Goal: Transaction & Acquisition: Book appointment/travel/reservation

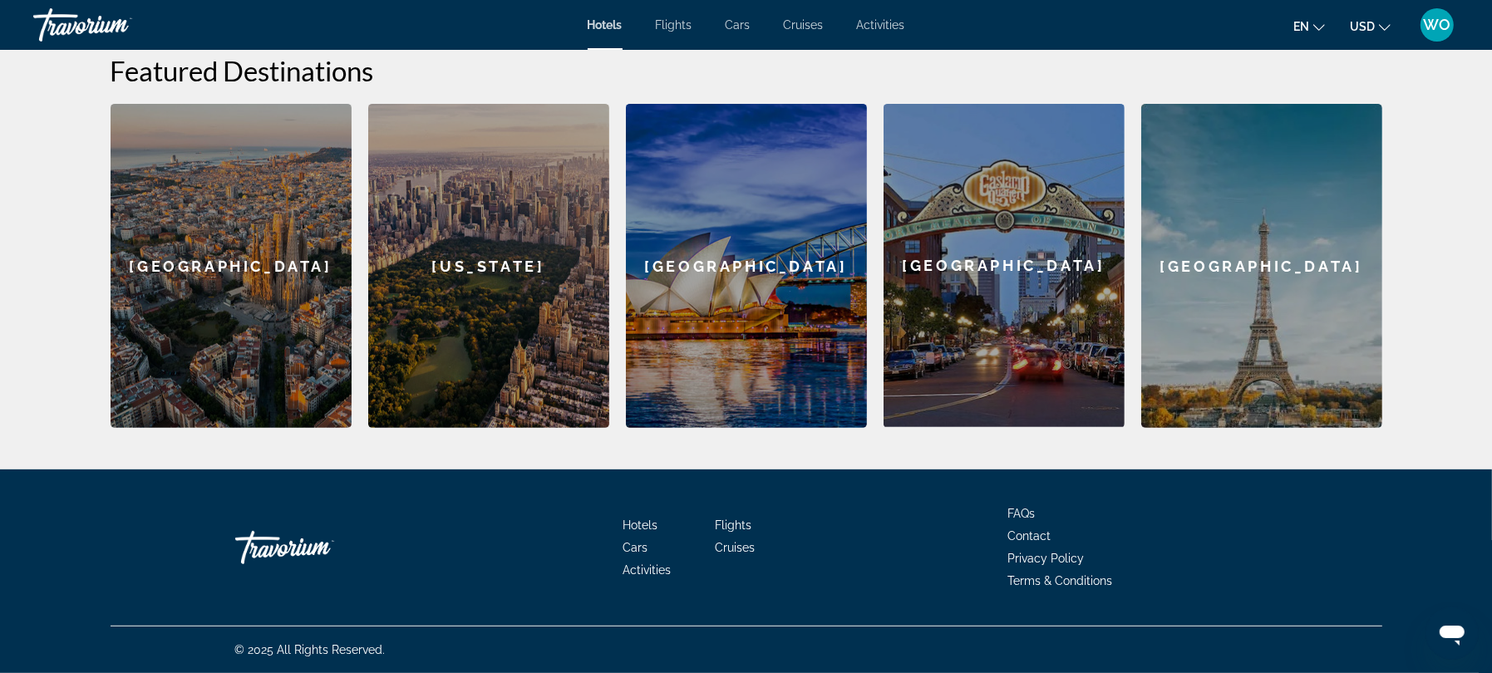
scroll to position [618, 0]
click at [412, 428] on div "New York" at bounding box center [488, 266] width 241 height 324
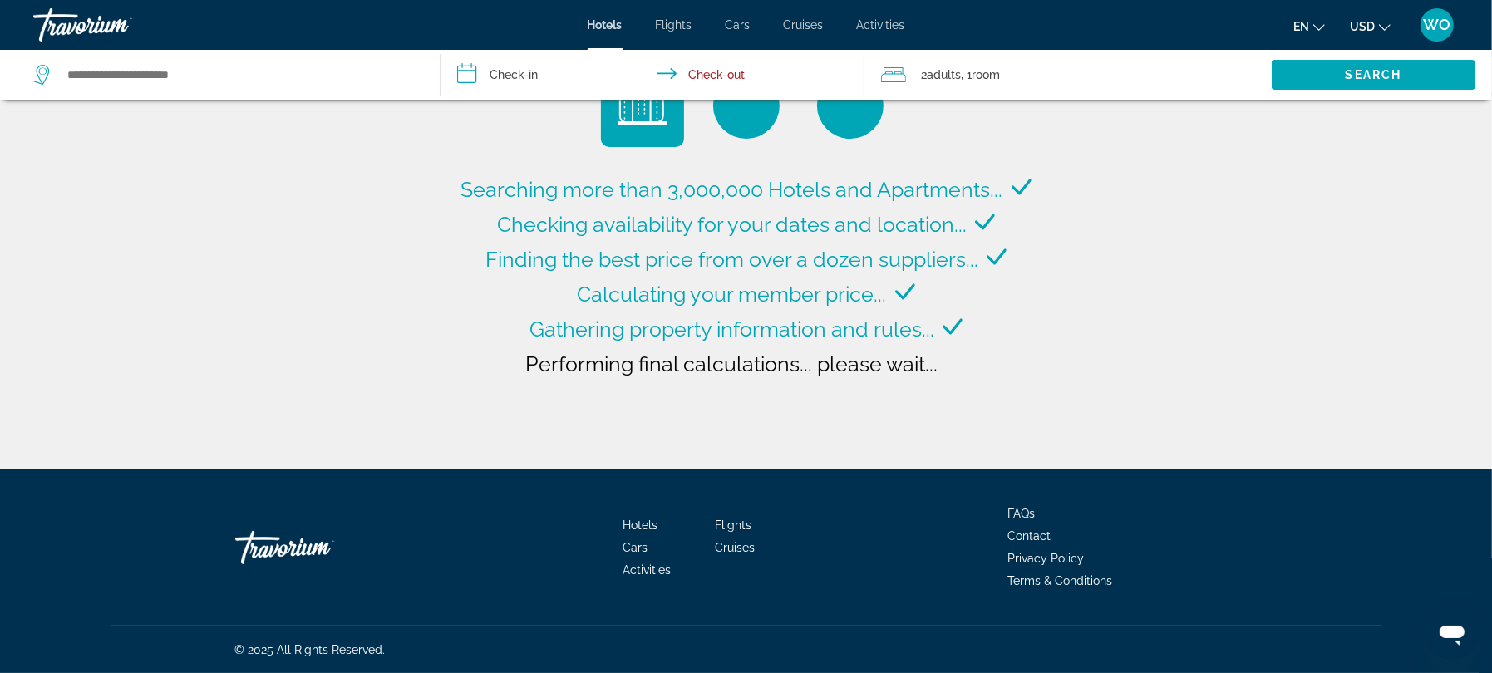
type input "**********"
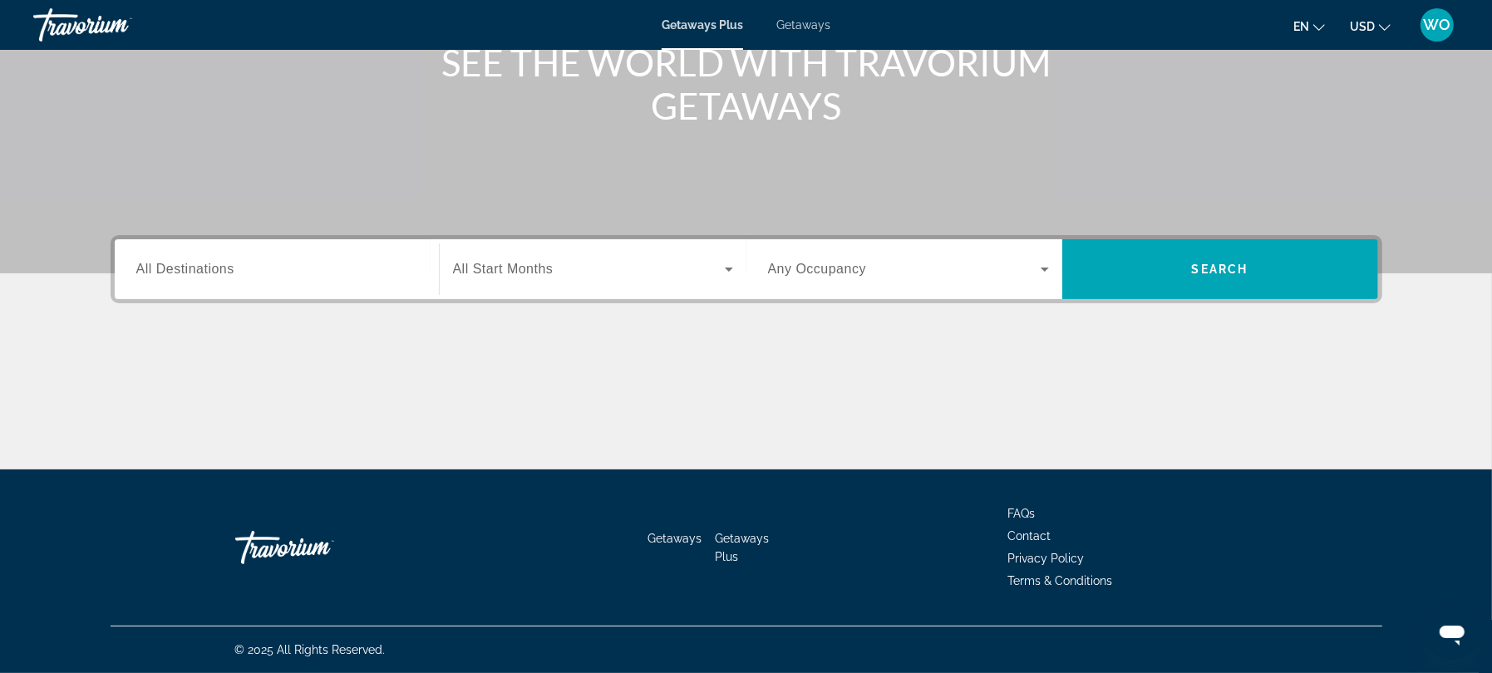
scroll to position [437, 0]
click at [728, 259] on icon "Search widget" at bounding box center [729, 269] width 20 height 20
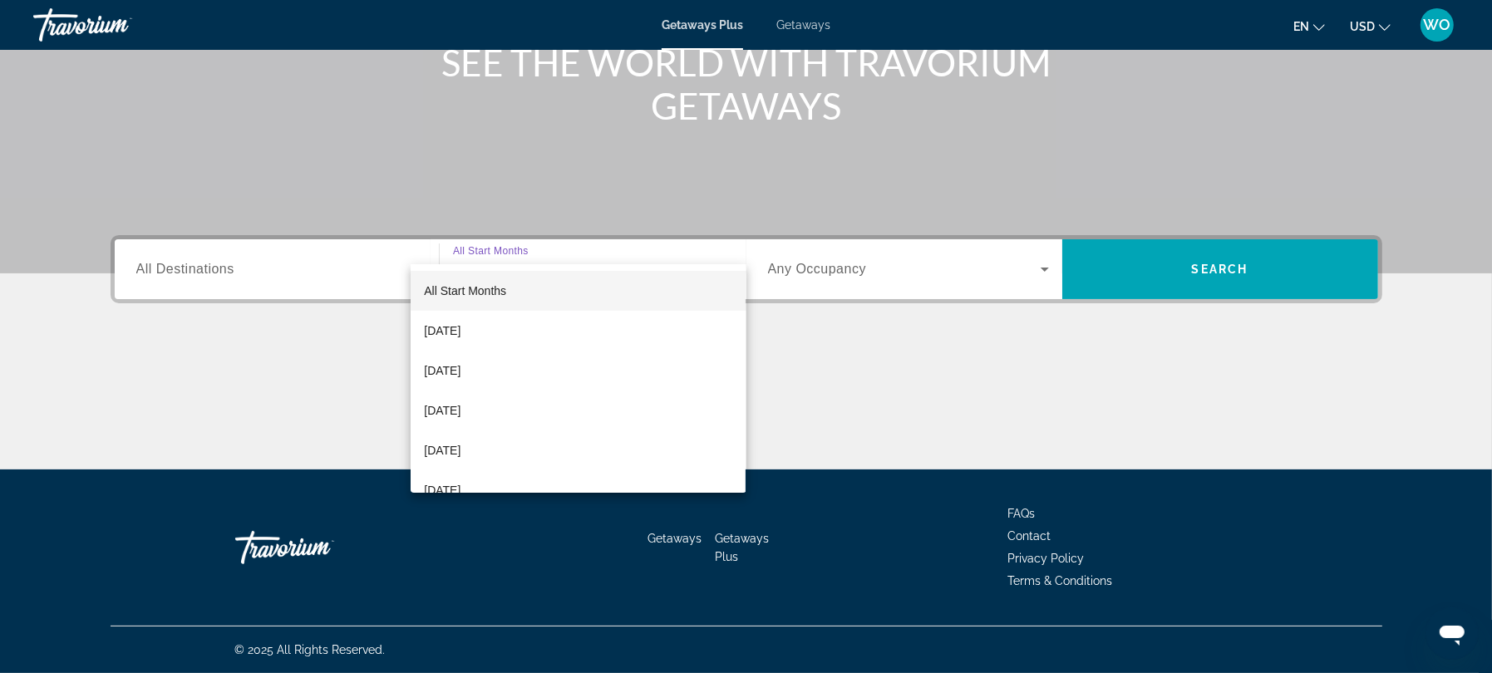
scroll to position [559, 0]
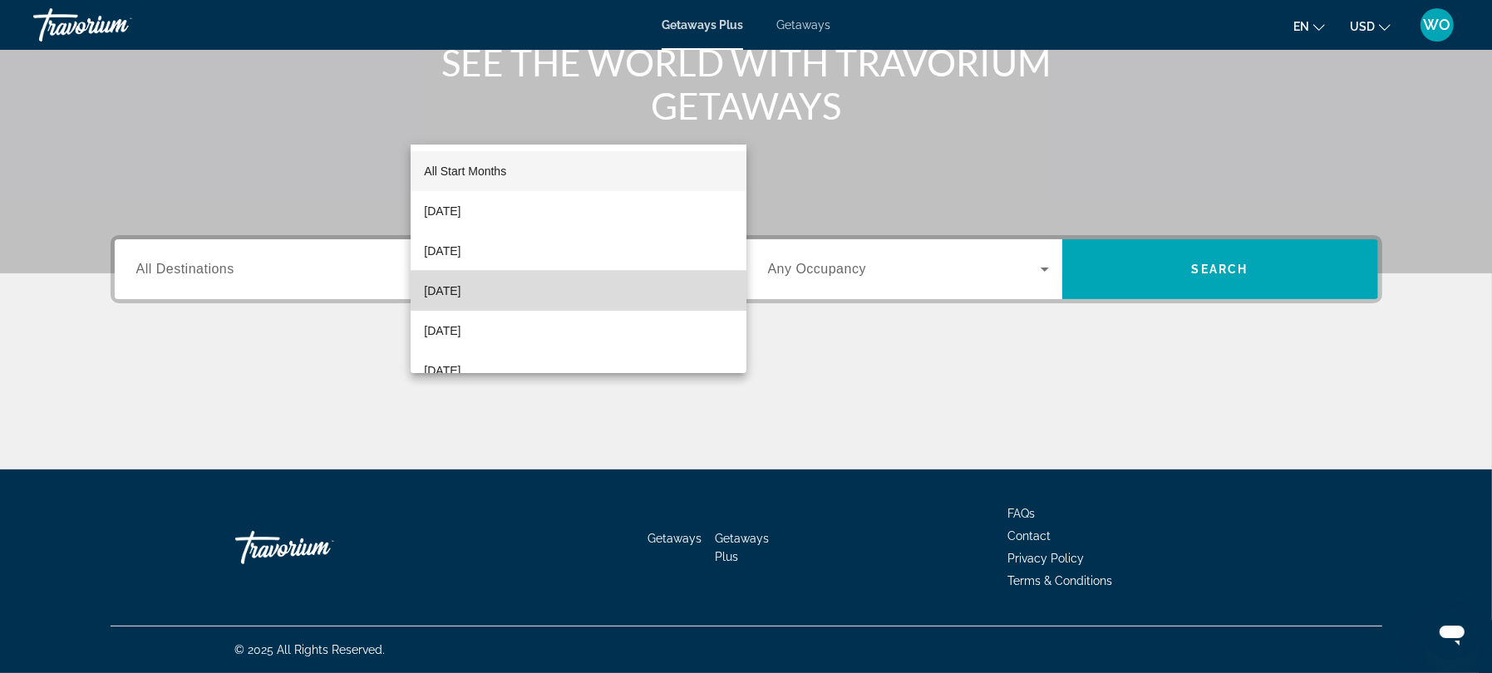
click at [612, 284] on mat-option "[DATE]" at bounding box center [578, 291] width 335 height 40
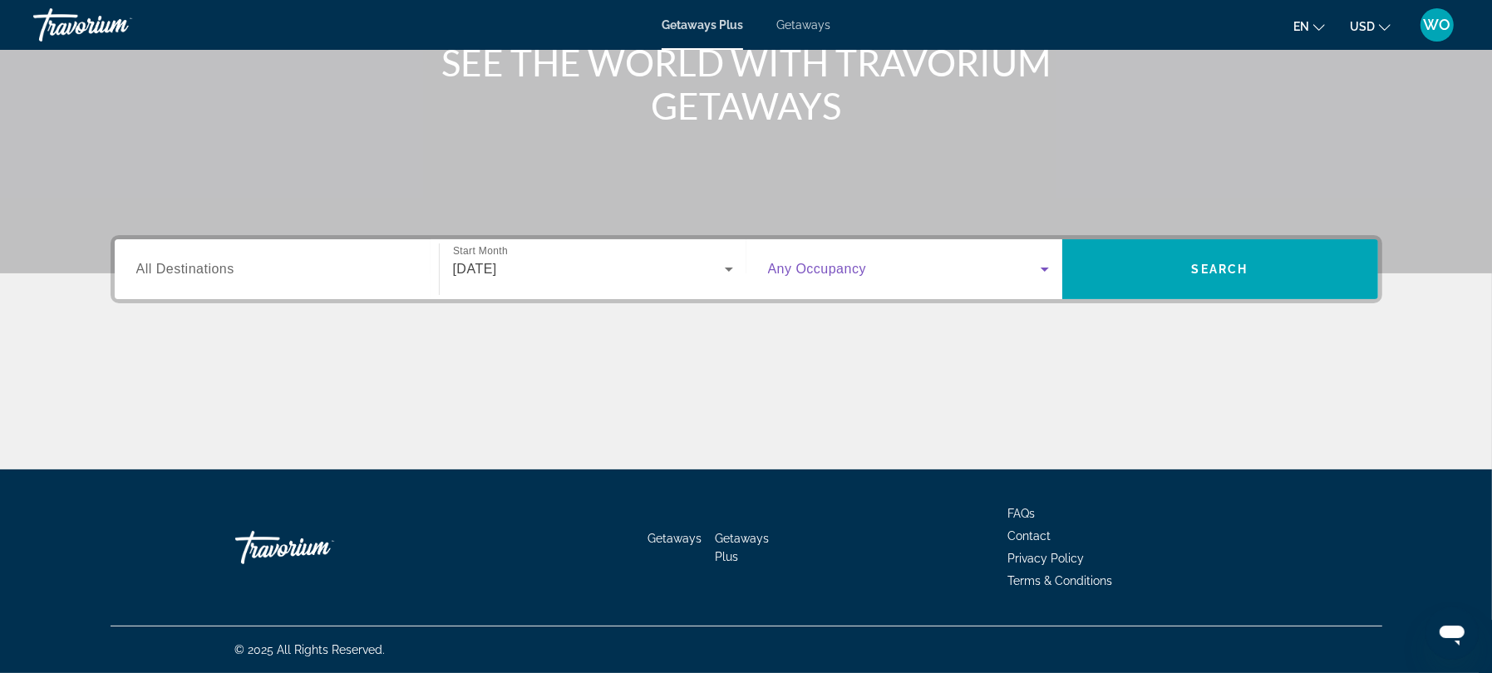
click at [1055, 259] on icon "Search widget" at bounding box center [1045, 269] width 20 height 20
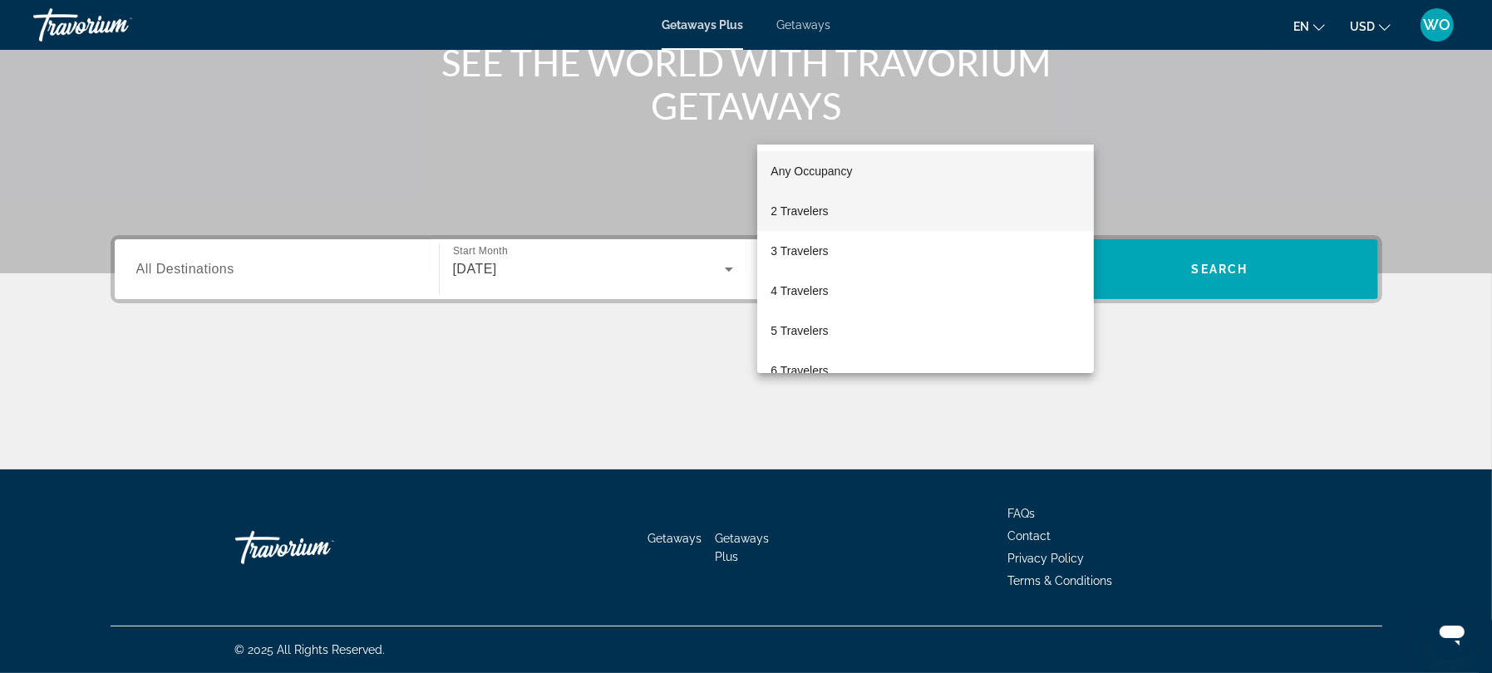
click at [881, 197] on mat-option "2 Travelers" at bounding box center [925, 211] width 336 height 40
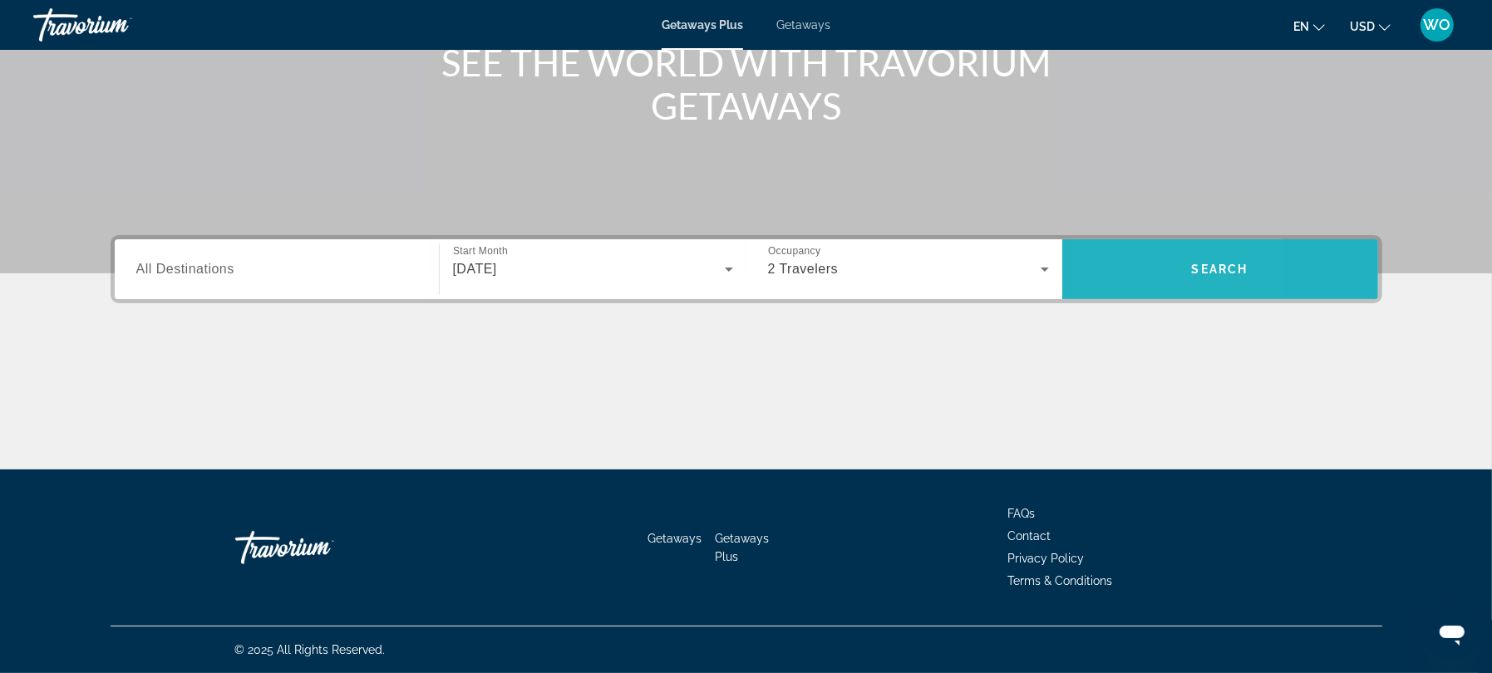
click at [1168, 249] on span "Search widget" at bounding box center [1221, 269] width 316 height 40
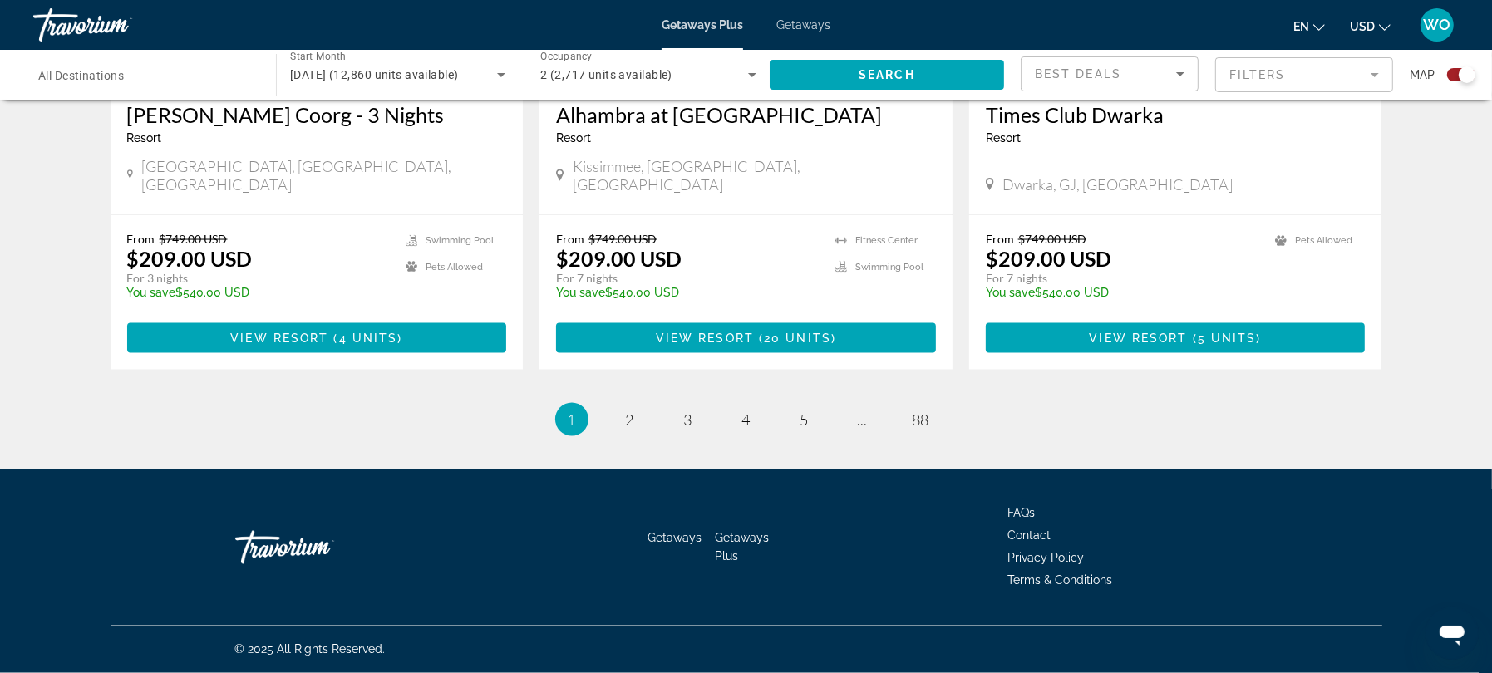
scroll to position [2869, 0]
click at [1171, 84] on icon "Sort by" at bounding box center [1181, 74] width 20 height 20
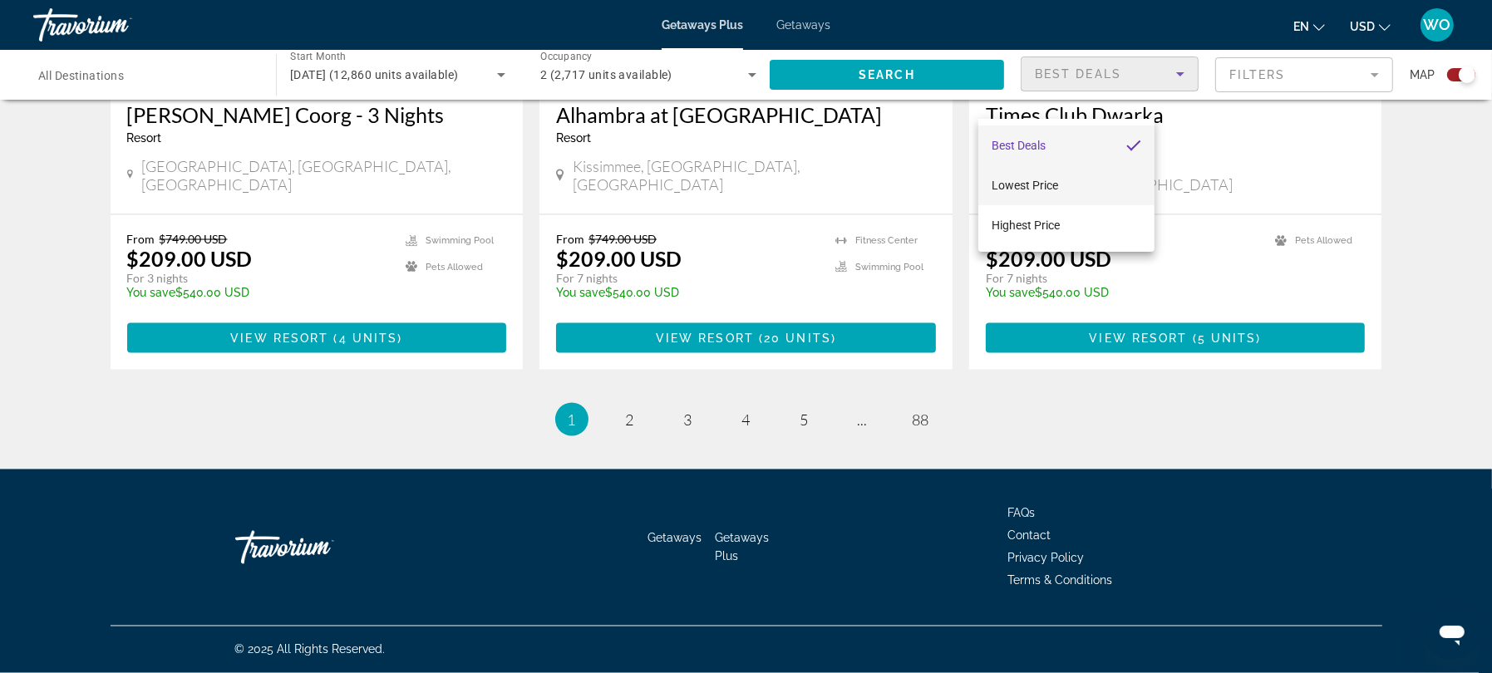
click at [1058, 171] on mat-option "Lowest Price" at bounding box center [1067, 185] width 176 height 40
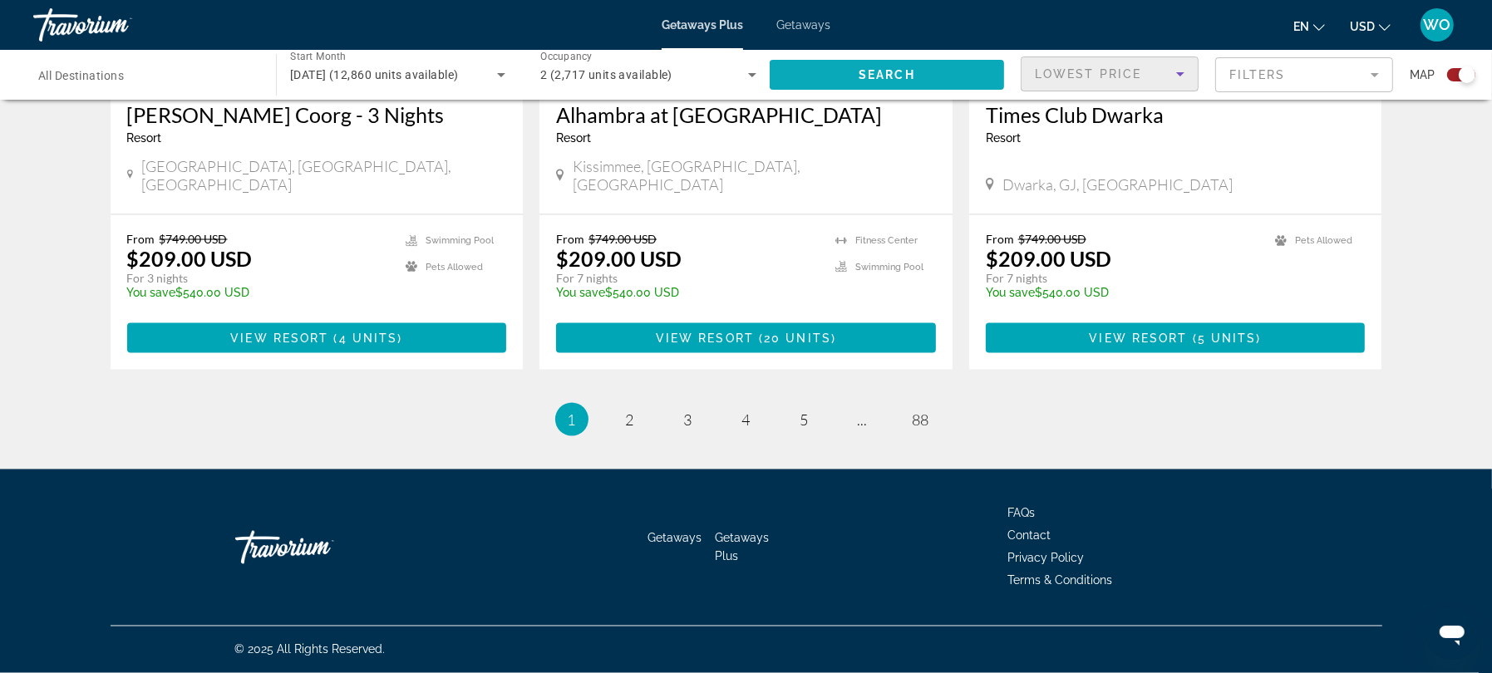
click at [774, 88] on span "Search widget" at bounding box center [887, 75] width 234 height 40
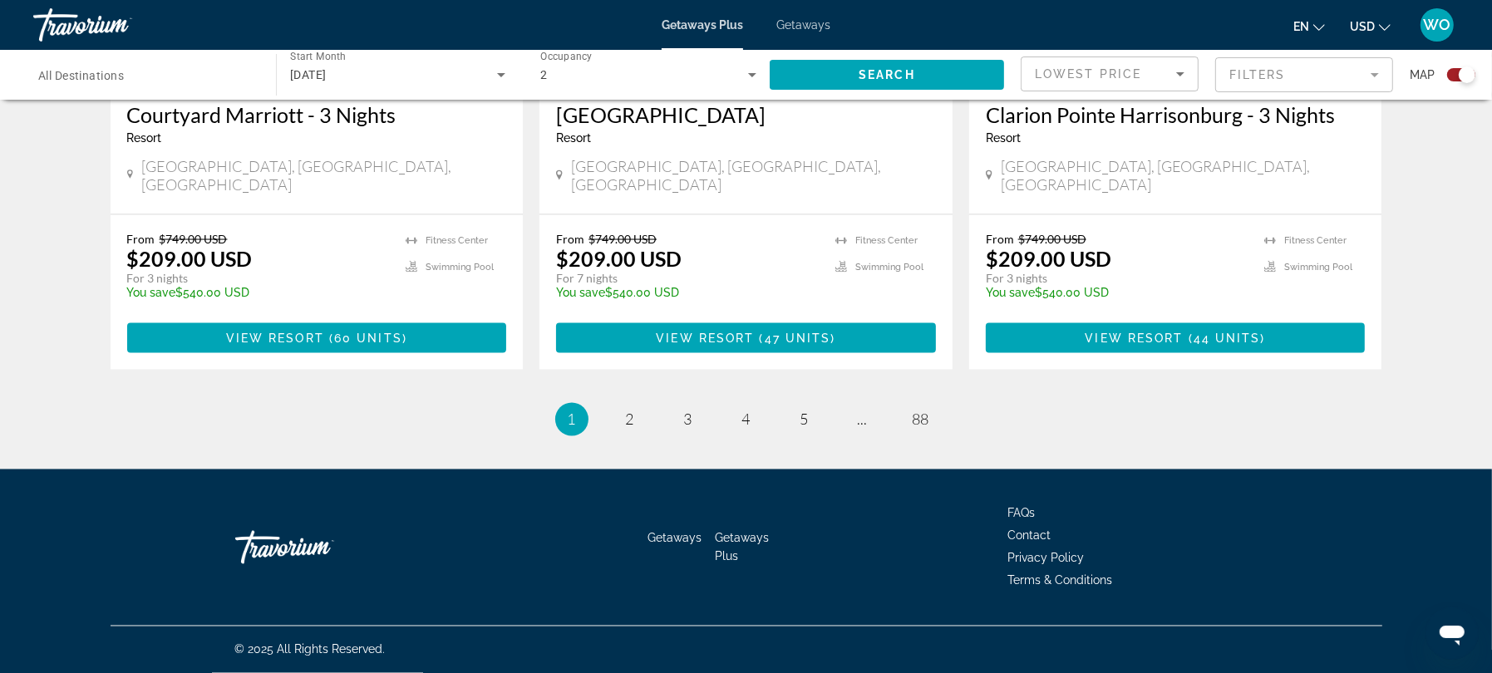
scroll to position [2992, 0]
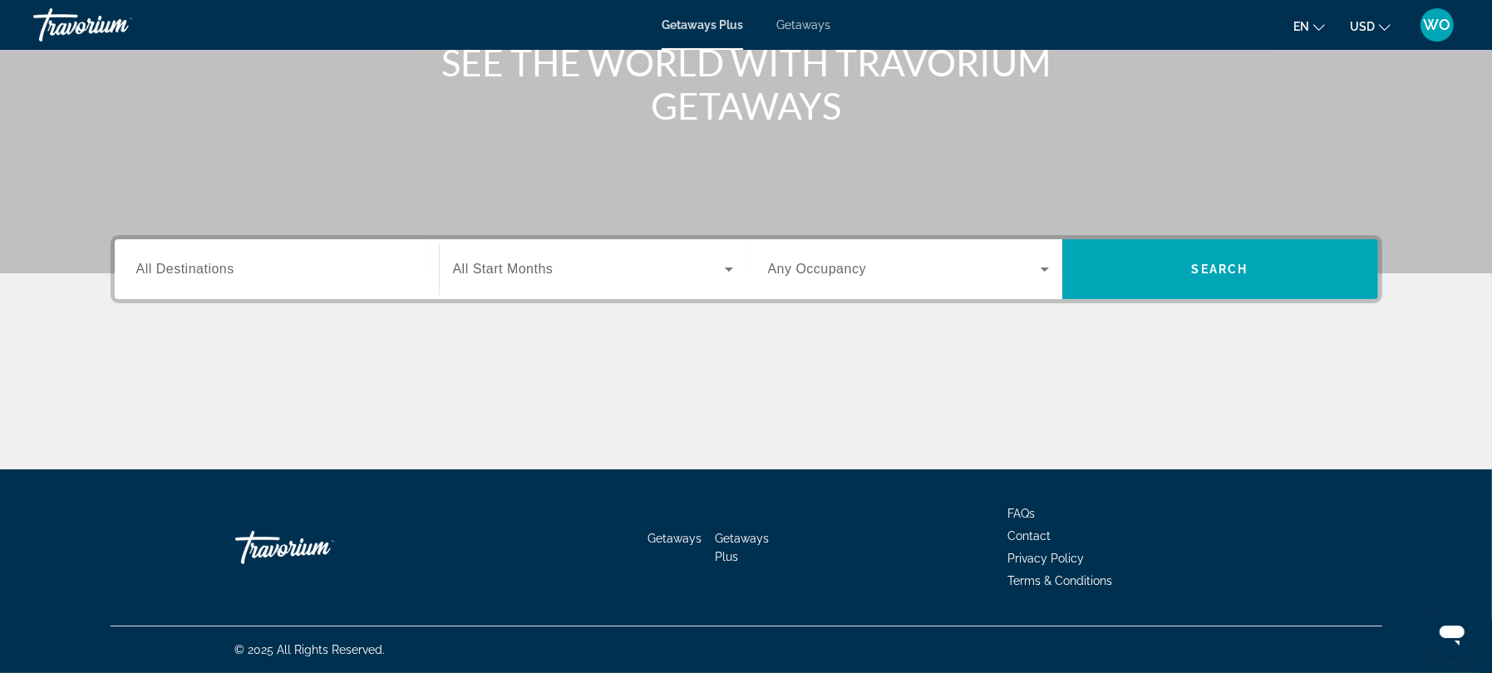
scroll to position [561, 0]
